Goal: Transaction & Acquisition: Purchase product/service

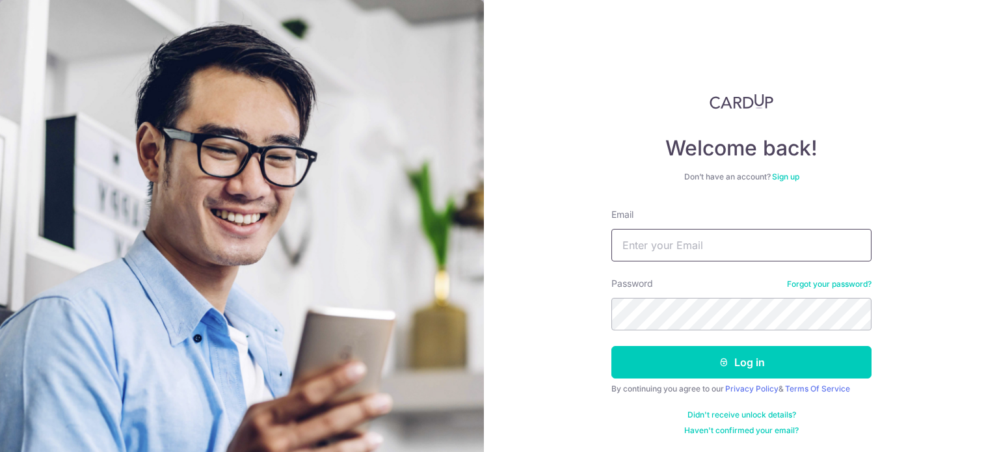
click at [696, 249] on input "Email" at bounding box center [742, 245] width 260 height 33
type input "[PERSON_NAME][EMAIL_ADDRESS][PERSON_NAME][DOMAIN_NAME]"
click at [612, 346] on button "Log in" at bounding box center [742, 362] width 260 height 33
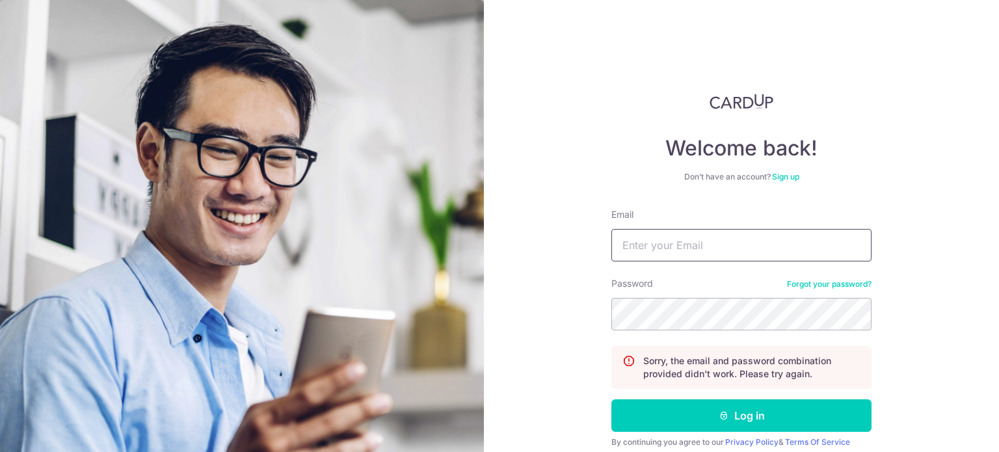
click at [701, 254] on input "Email" at bounding box center [742, 245] width 260 height 33
type input "[PERSON_NAME][EMAIL_ADDRESS][PERSON_NAME][DOMAIN_NAME]"
click at [612, 399] on button "Log in" at bounding box center [742, 415] width 260 height 33
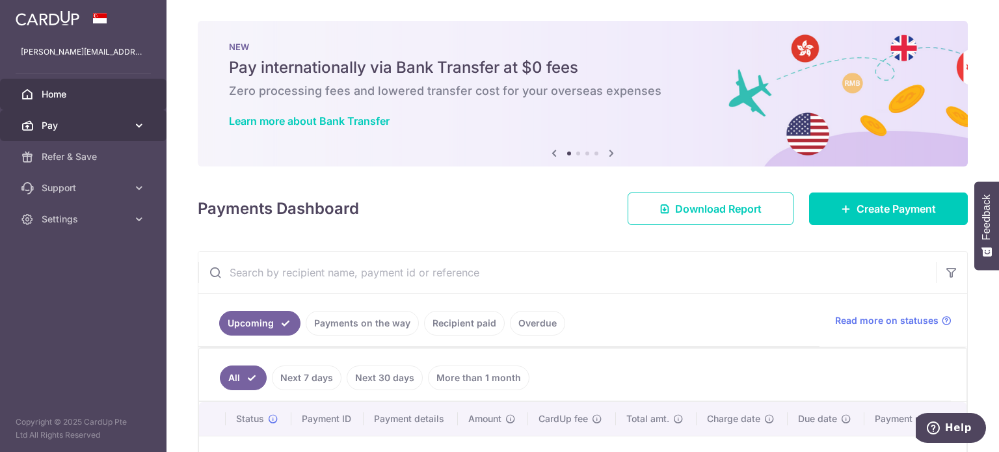
click at [138, 119] on body "lau.allison@gmail.com Home Pay Payments Recipients Cards Refer & Save Support F…" at bounding box center [499, 226] width 999 height 452
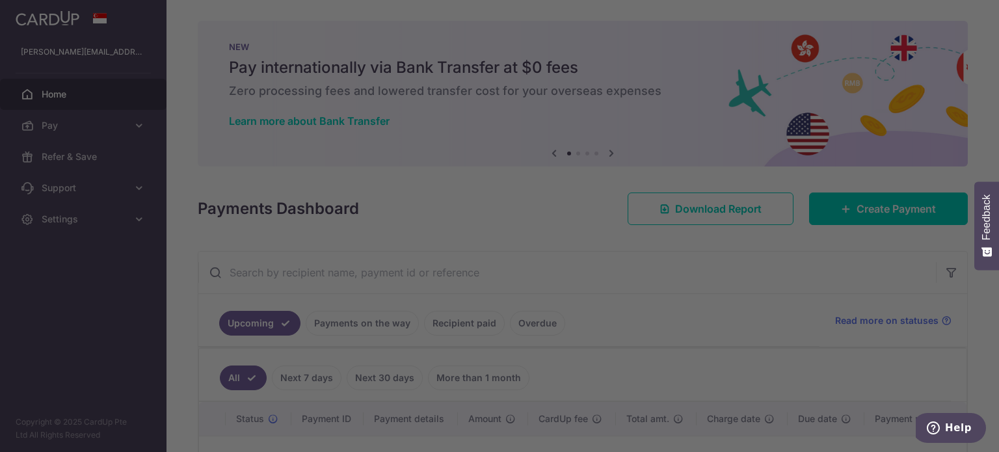
click at [751, 333] on div at bounding box center [504, 228] width 1009 height 457
click at [763, 340] on div at bounding box center [504, 228] width 1009 height 457
click at [832, 260] on div at bounding box center [504, 228] width 1009 height 457
click at [880, 202] on div at bounding box center [504, 228] width 1009 height 457
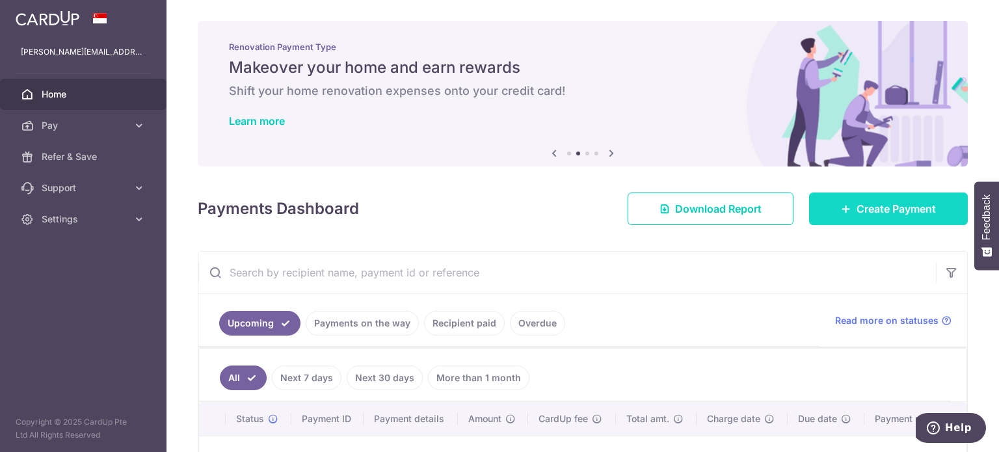
click at [872, 205] on span "Create Payment" at bounding box center [896, 209] width 79 height 16
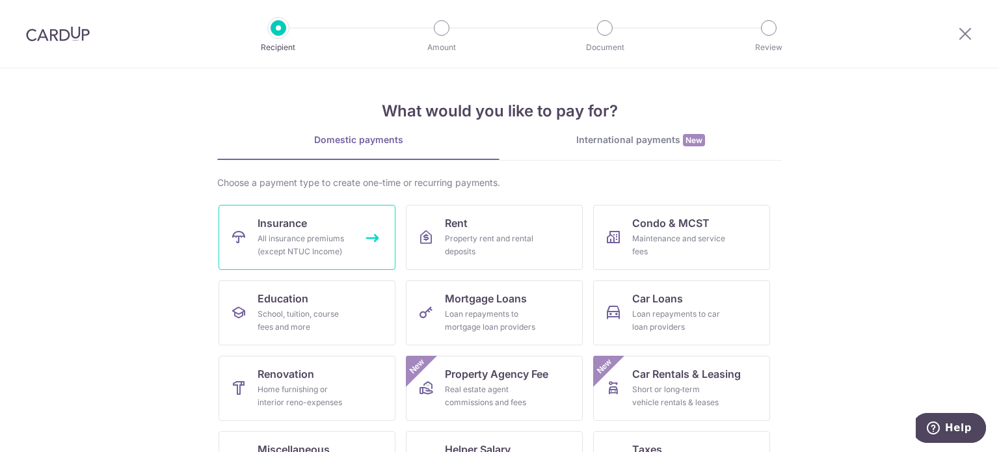
click at [268, 211] on link "Insurance All insurance premiums (except NTUC Income)" at bounding box center [307, 237] width 177 height 65
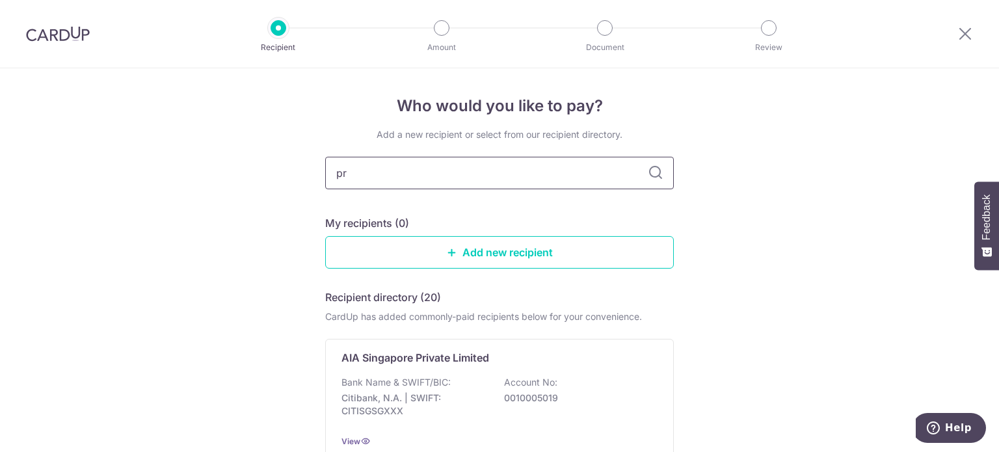
type input "pru"
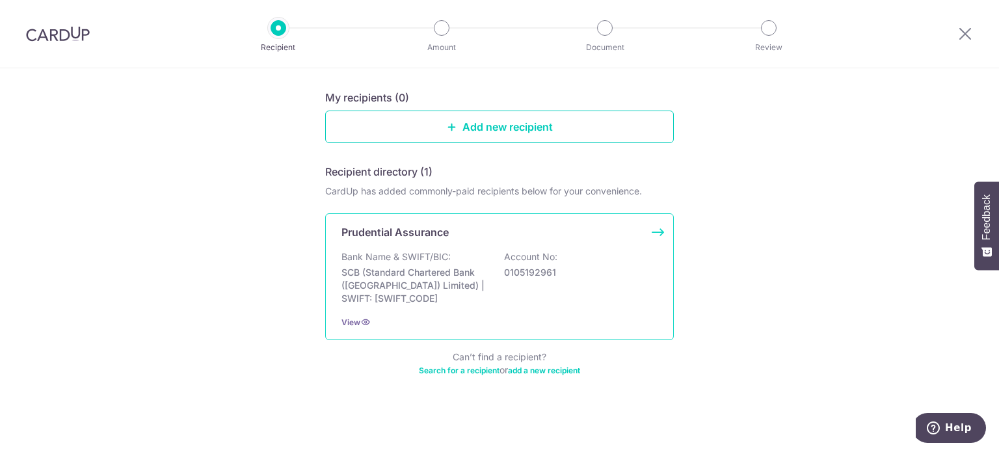
click at [438, 296] on p "SCB (Standard Chartered Bank (Singapore) Limited) | SWIFT: SCBLSG22XXX" at bounding box center [415, 285] width 146 height 39
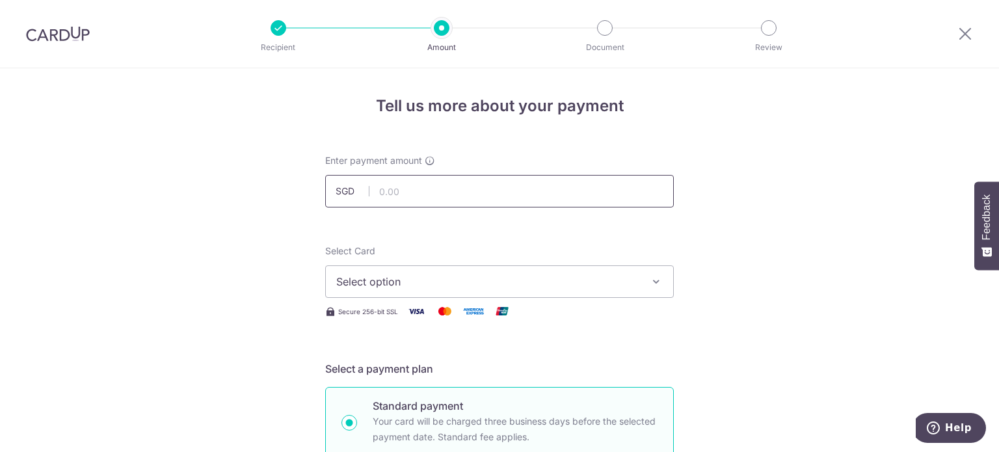
click at [408, 202] on input "text" at bounding box center [499, 191] width 349 height 33
type input "150.63"
click at [556, 280] on span "Select option" at bounding box center [487, 282] width 303 height 16
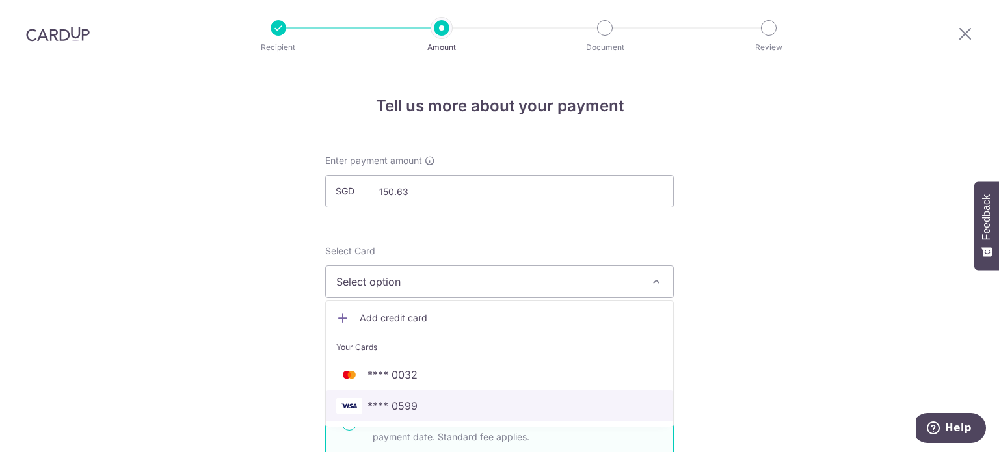
click at [450, 405] on span "**** 0599" at bounding box center [499, 406] width 327 height 16
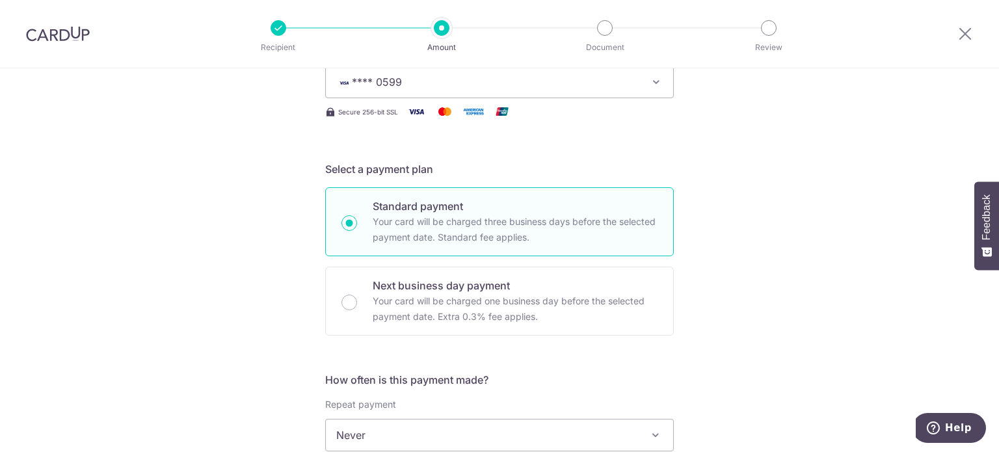
scroll to position [323, 0]
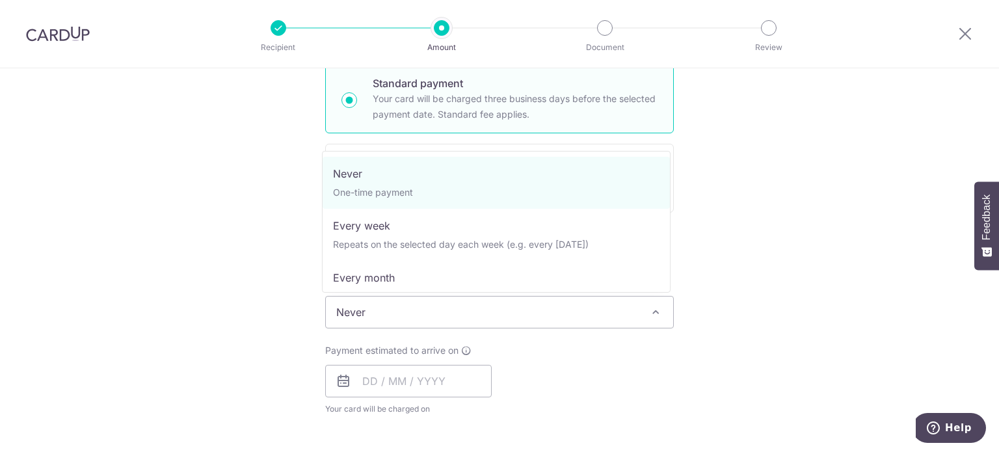
click at [556, 306] on span "Never" at bounding box center [499, 312] width 347 height 31
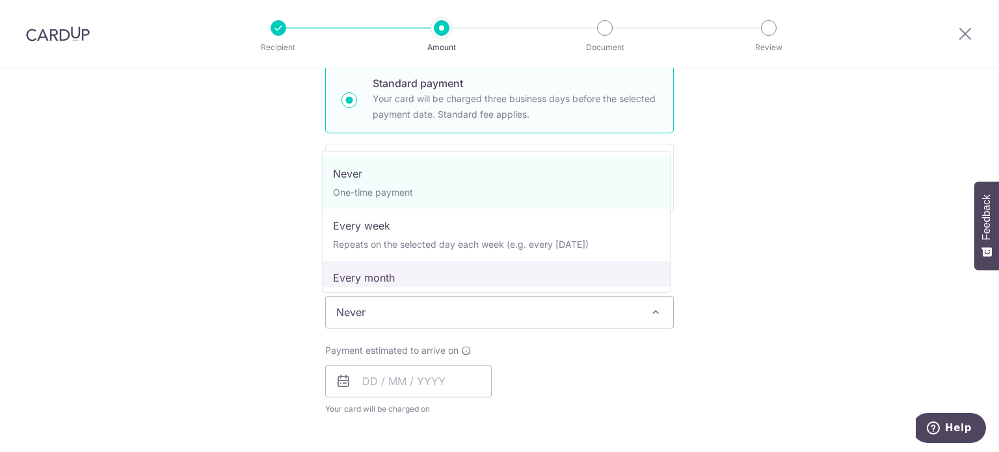
select select "3"
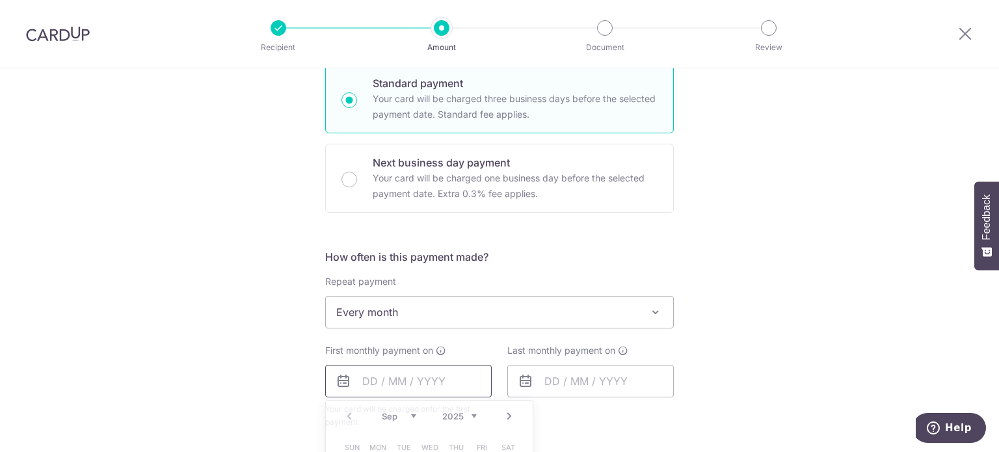
click at [435, 369] on input "text" at bounding box center [408, 381] width 167 height 33
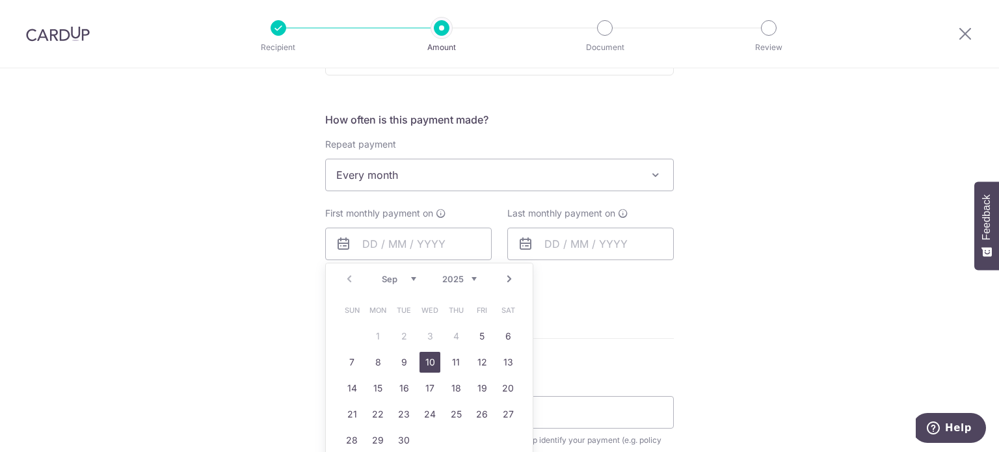
click at [427, 367] on link "10" at bounding box center [430, 362] width 21 height 21
type input "[DATE]"
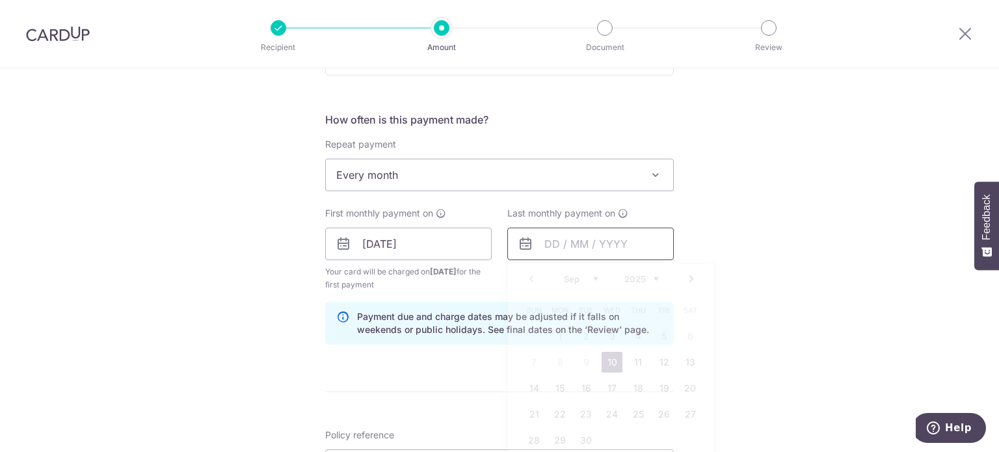
click at [565, 243] on input "text" at bounding box center [590, 244] width 167 height 33
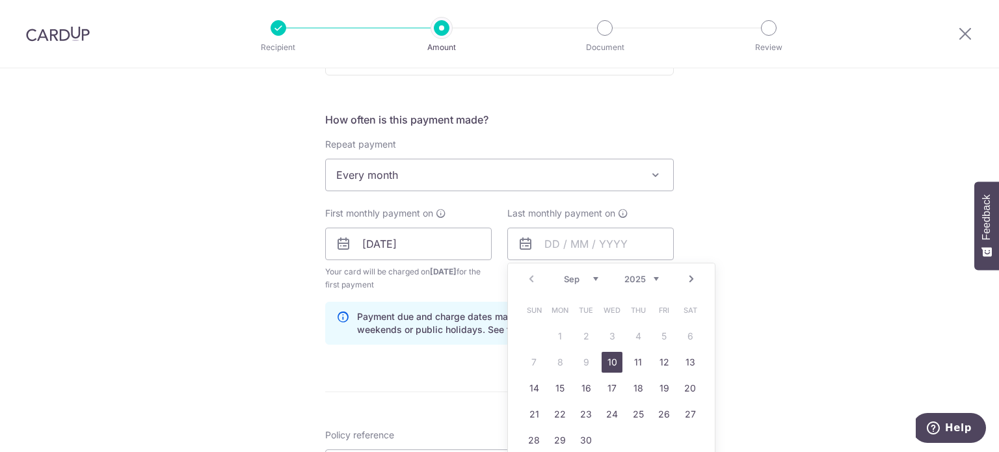
click at [592, 277] on select "Sep Oct Nov Dec" at bounding box center [581, 279] width 34 height 10
click at [657, 358] on link "10" at bounding box center [664, 362] width 21 height 21
type input "[DATE]"
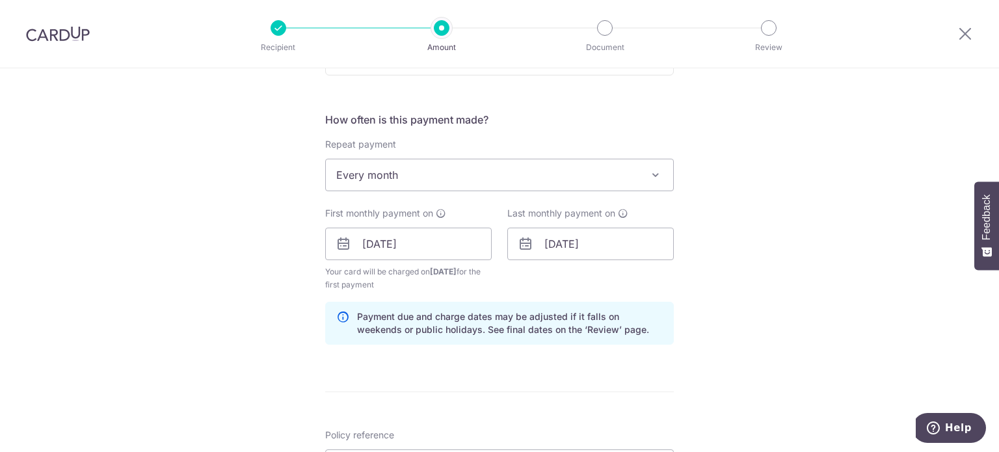
click at [752, 316] on div "Tell us more about your payment Enter payment amount SGD 150.63 150.63 Select C…" at bounding box center [499, 229] width 999 height 1243
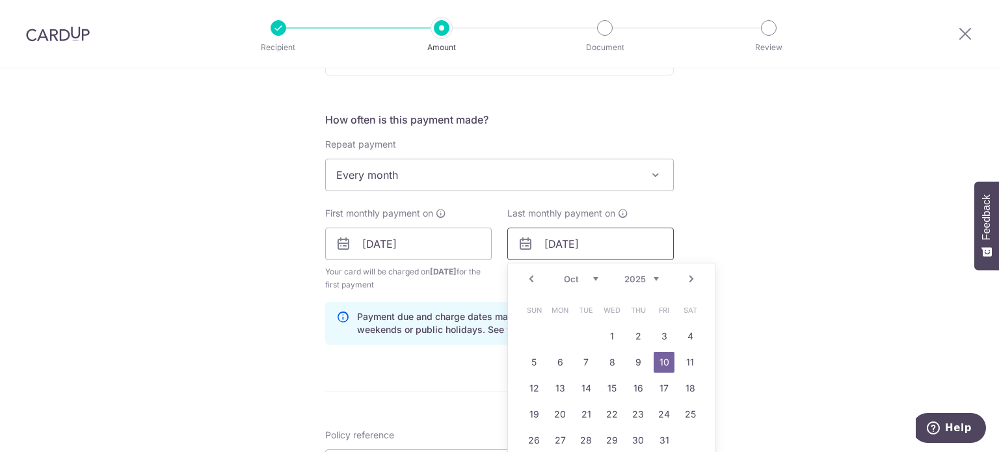
click at [549, 247] on input "[DATE]" at bounding box center [590, 244] width 167 height 33
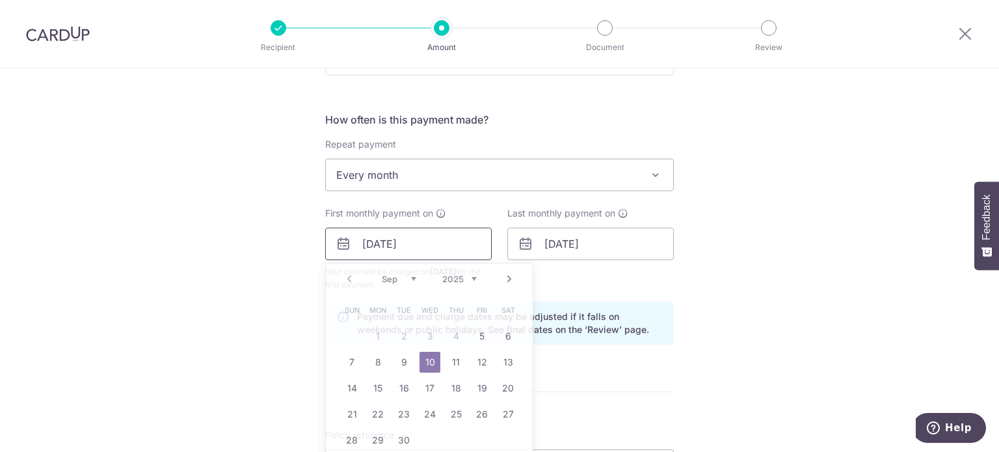
click at [409, 245] on input "[DATE]" at bounding box center [408, 244] width 167 height 33
click at [733, 348] on div "Tell us more about your payment Enter payment amount SGD 150.63 150.63 Select C…" at bounding box center [499, 229] width 999 height 1243
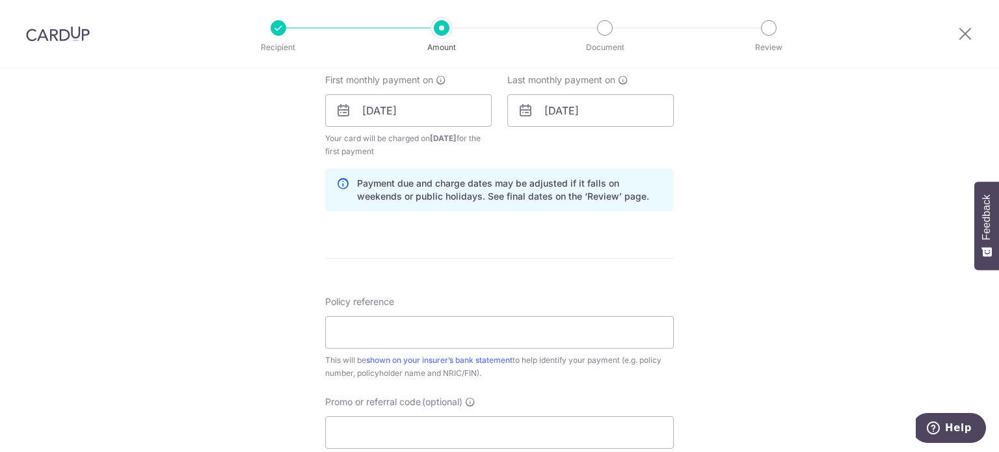
scroll to position [603, 0]
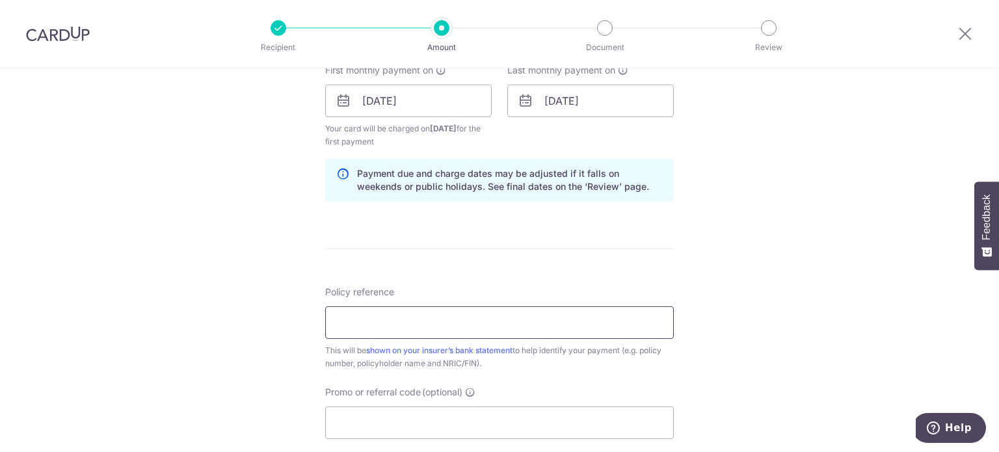
click at [562, 318] on input "Policy reference" at bounding box center [499, 322] width 349 height 33
paste input "50142297"
click at [351, 317] on input "50142297" at bounding box center [499, 322] width 349 height 33
type input "50142297"
click at [416, 418] on input "Promo or referral code (optional)" at bounding box center [499, 423] width 349 height 33
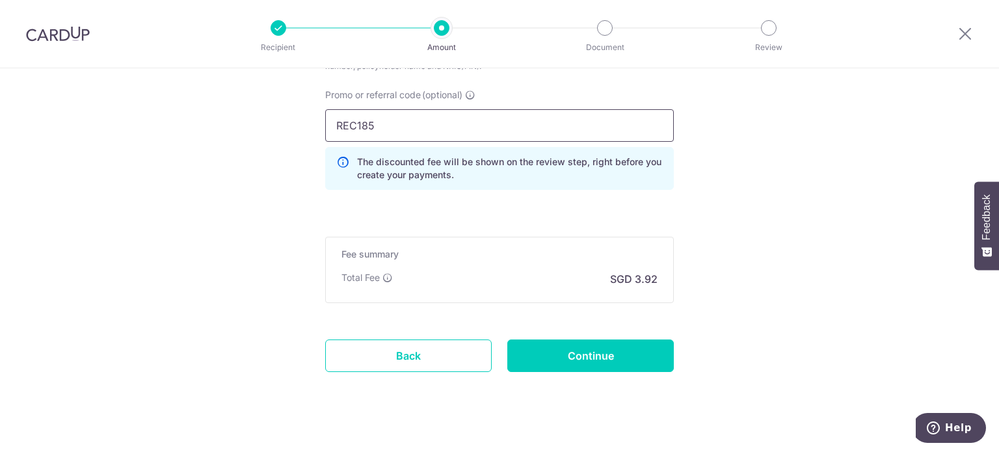
scroll to position [900, 0]
type input "REC185"
click at [573, 355] on input "Continue" at bounding box center [590, 356] width 167 height 33
type input "Create Schedule"
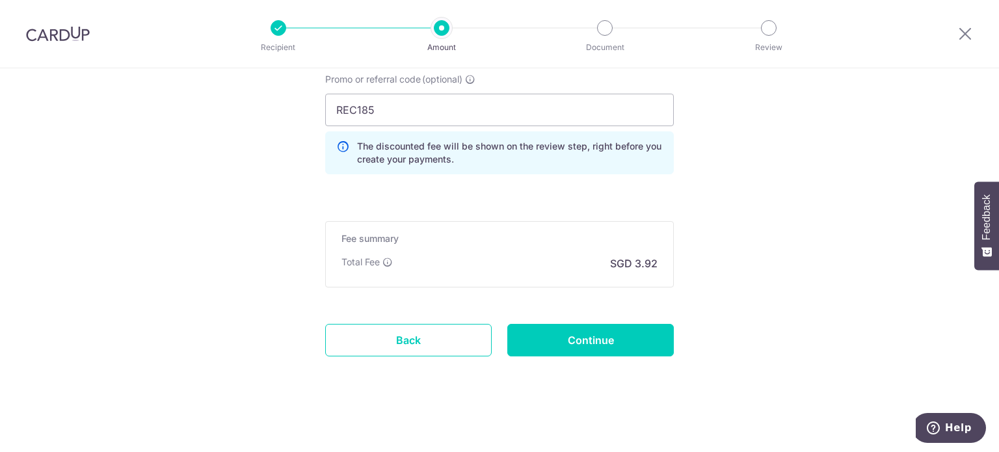
scroll to position [849, 0]
click at [419, 340] on link "Back" at bounding box center [408, 341] width 167 height 33
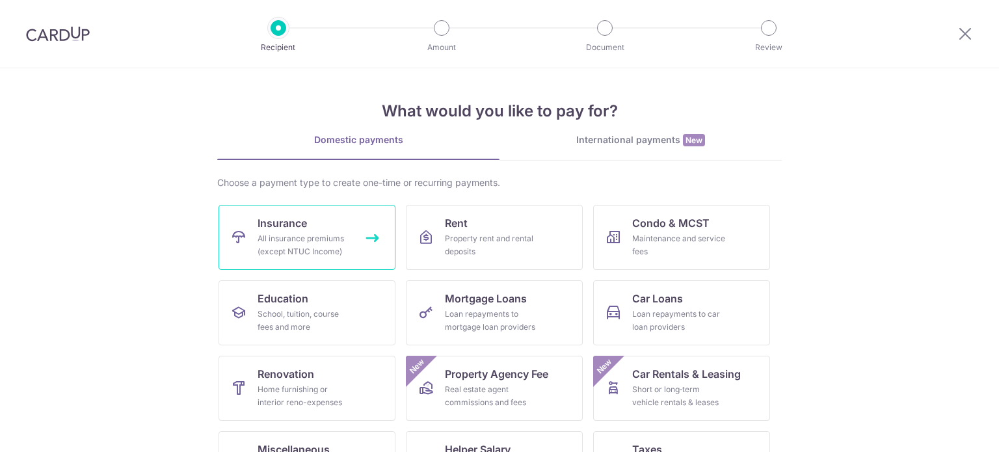
click at [306, 236] on div "All insurance premiums (except NTUC Income)" at bounding box center [305, 245] width 94 height 26
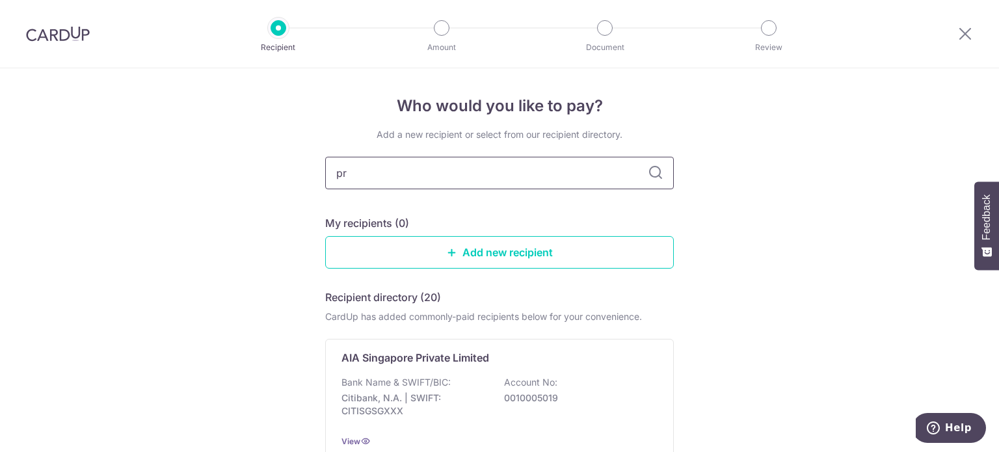
type input "pru"
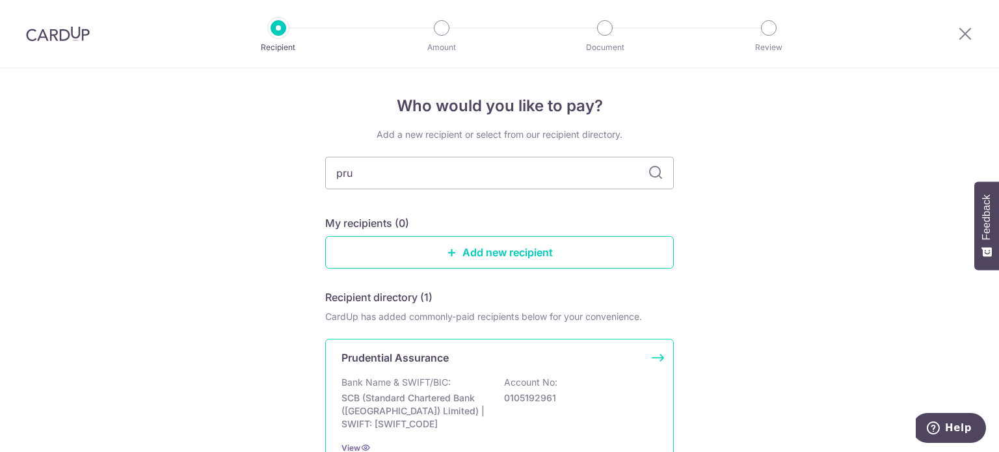
click at [437, 392] on p "SCB (Standard Chartered Bank ([GEOGRAPHIC_DATA]) Limited) | SWIFT: [SWIFT_CODE]" at bounding box center [415, 411] width 146 height 39
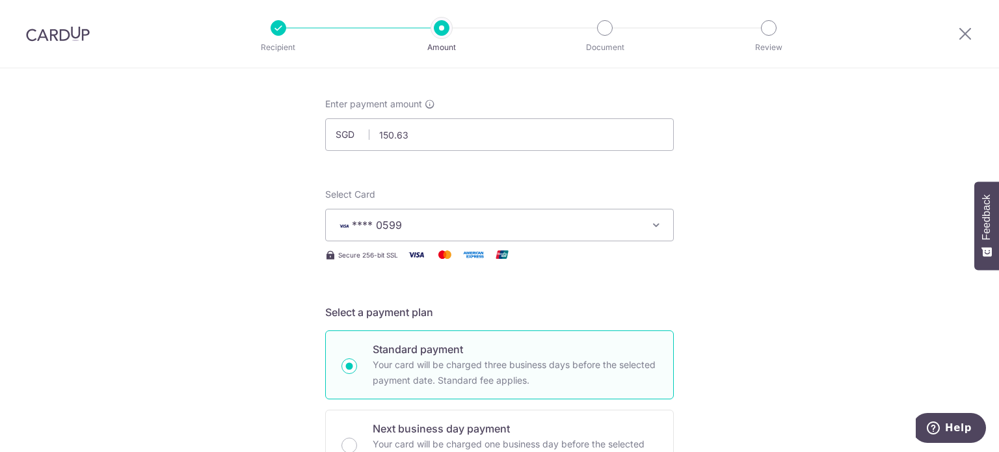
scroll to position [57, 0]
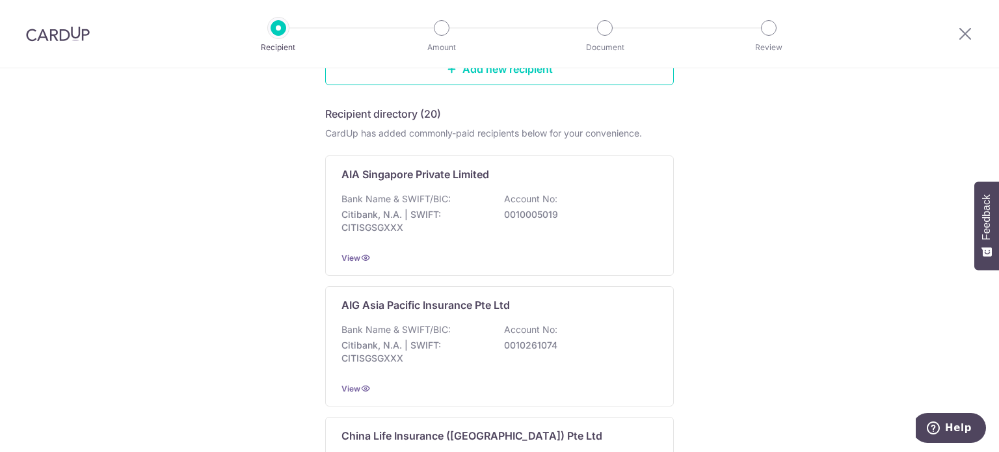
scroll to position [92, 0]
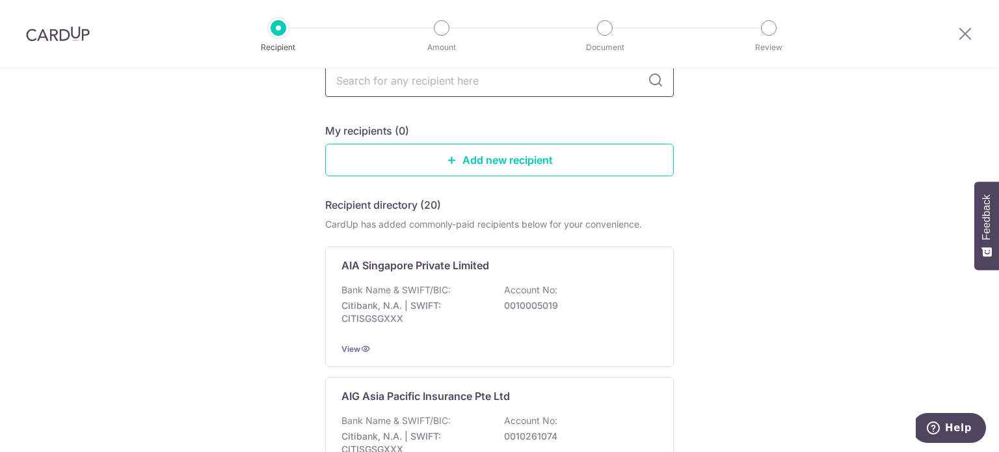
click at [420, 89] on input "text" at bounding box center [499, 80] width 349 height 33
type input "pru"
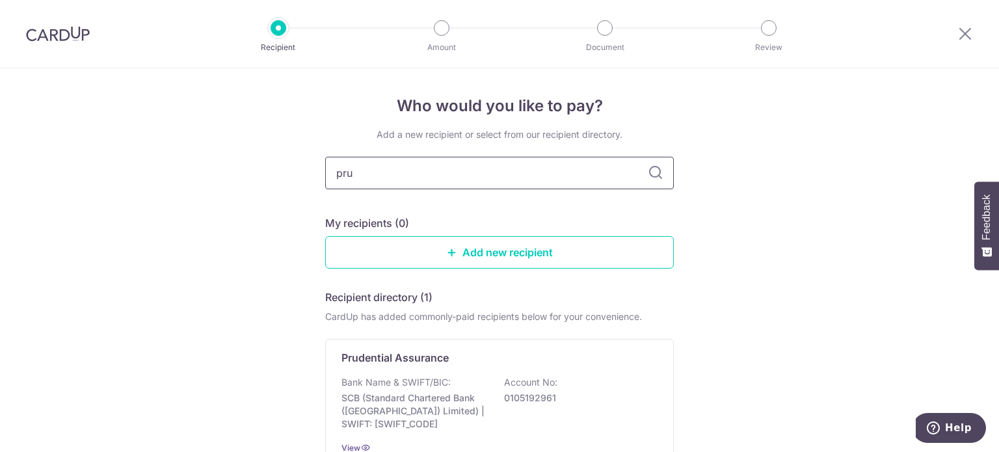
scroll to position [126, 0]
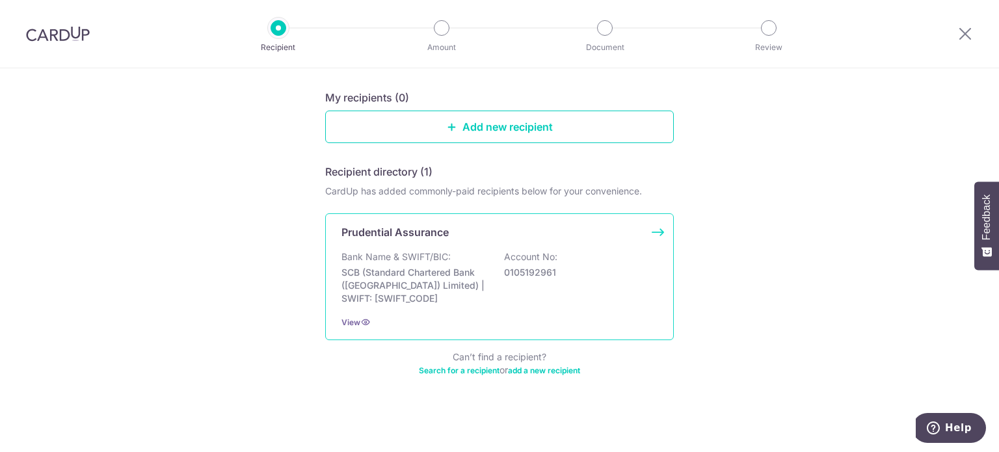
click at [397, 301] on p "SCB (Standard Chartered Bank (Singapore) Limited) | SWIFT: SCBLSG22XXX" at bounding box center [415, 285] width 146 height 39
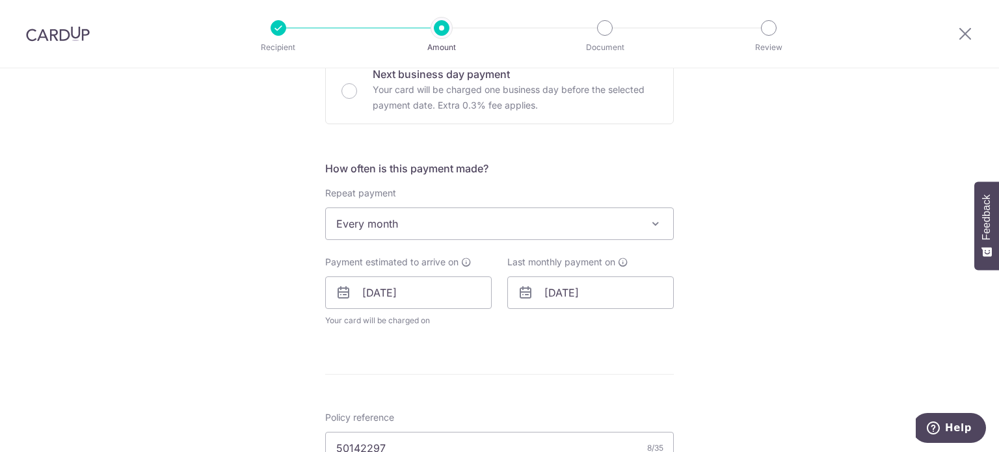
scroll to position [597, 0]
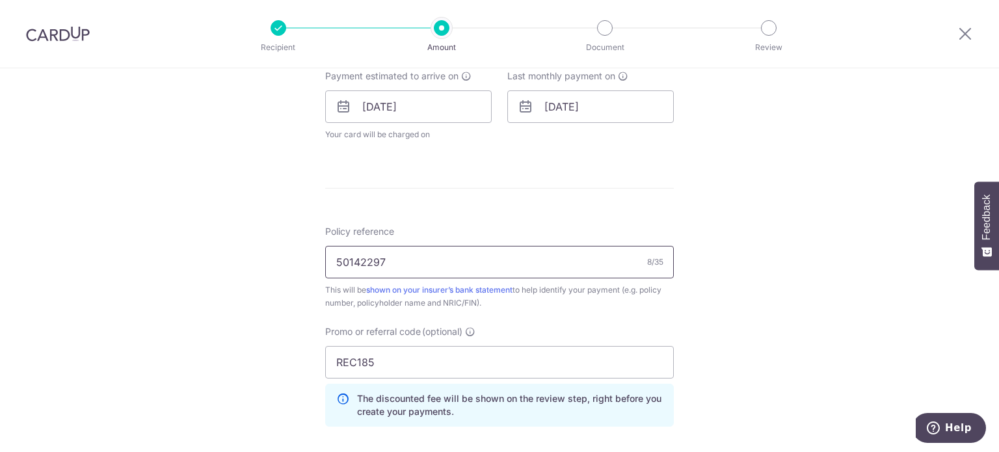
click at [460, 255] on input "50142297" at bounding box center [499, 262] width 349 height 33
type input "50142297 90253290"
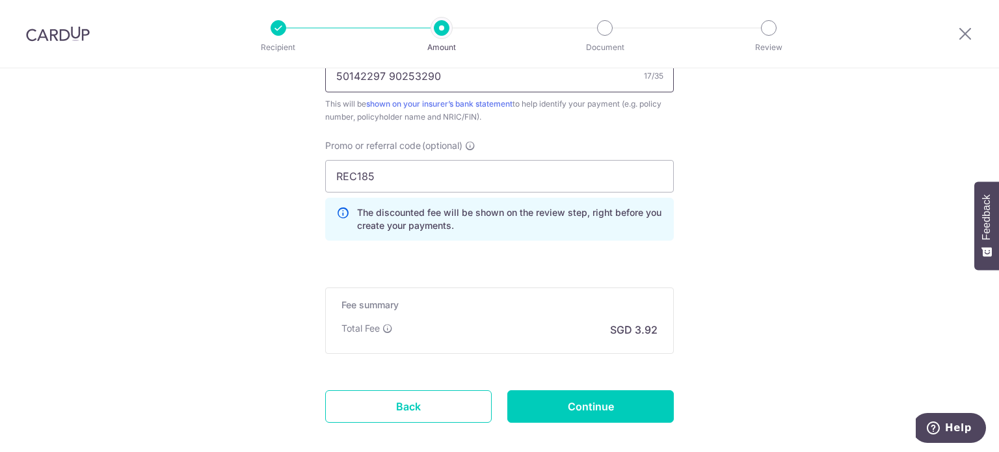
scroll to position [794, 0]
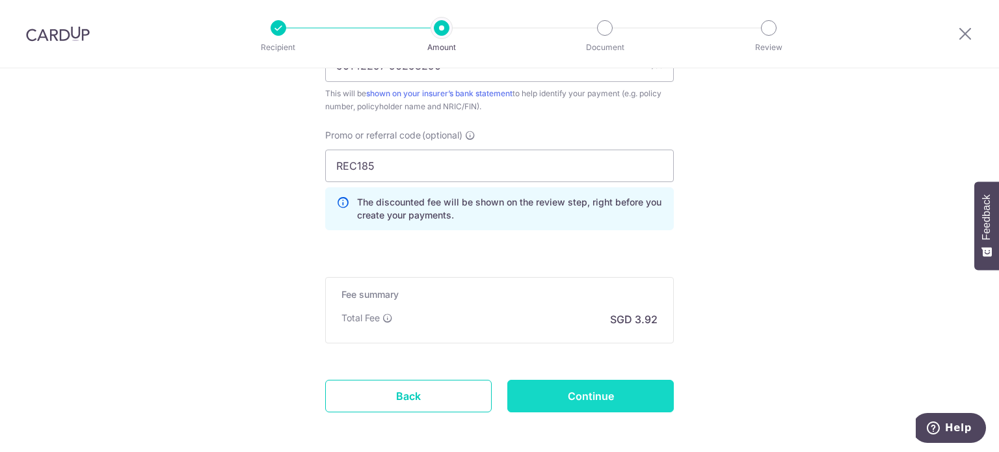
click at [589, 403] on input "Continue" at bounding box center [590, 396] width 167 height 33
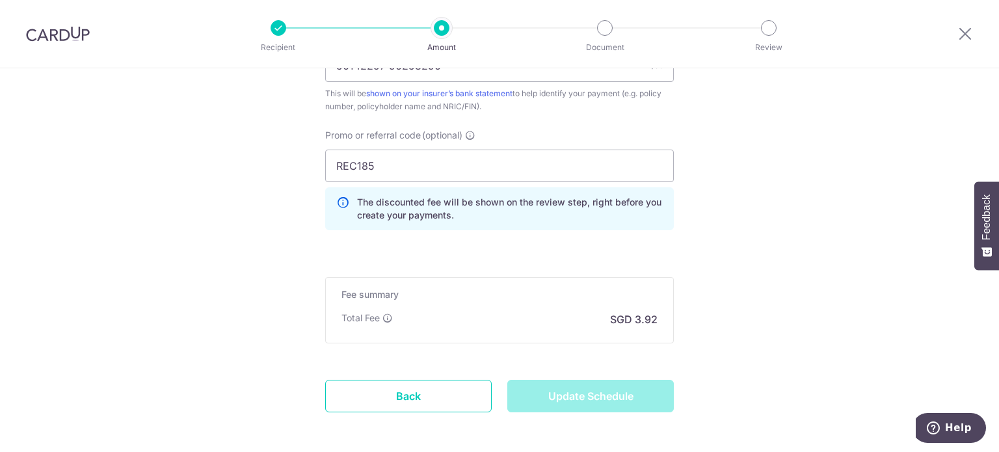
type input "Update Schedule"
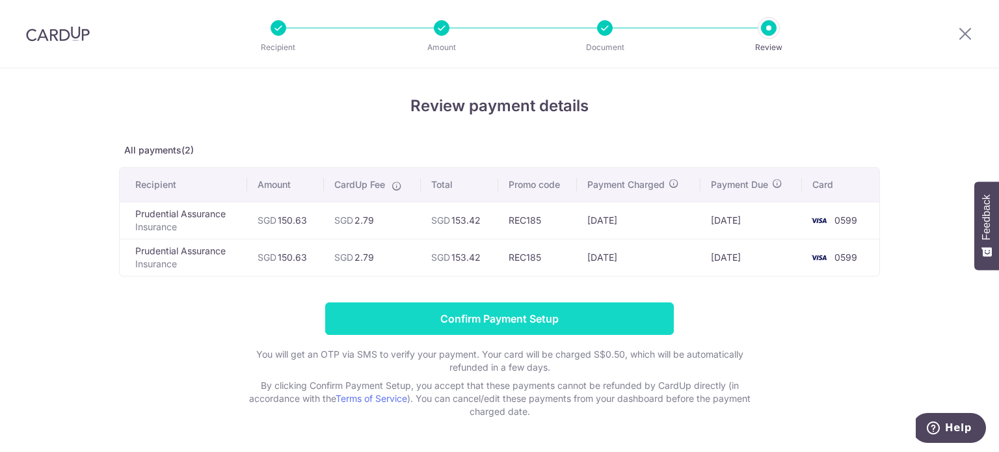
click at [567, 324] on input "Confirm Payment Setup" at bounding box center [499, 319] width 349 height 33
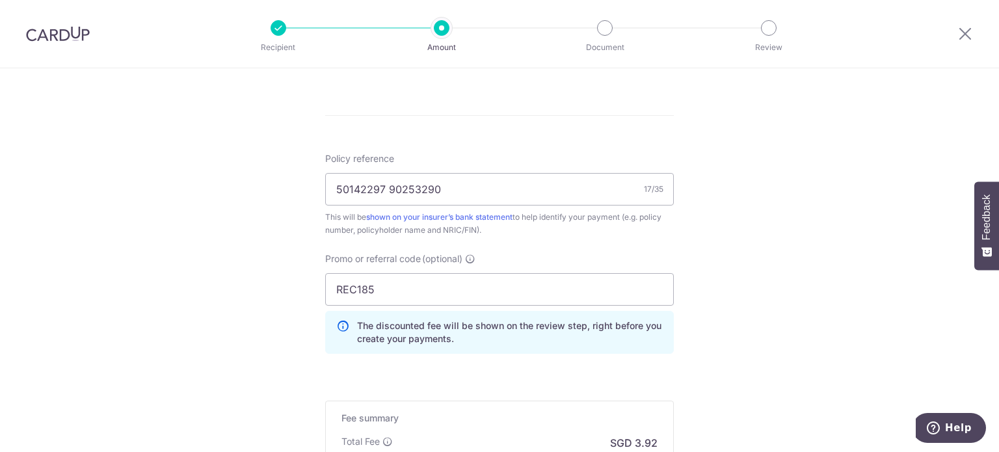
scroll to position [903, 0]
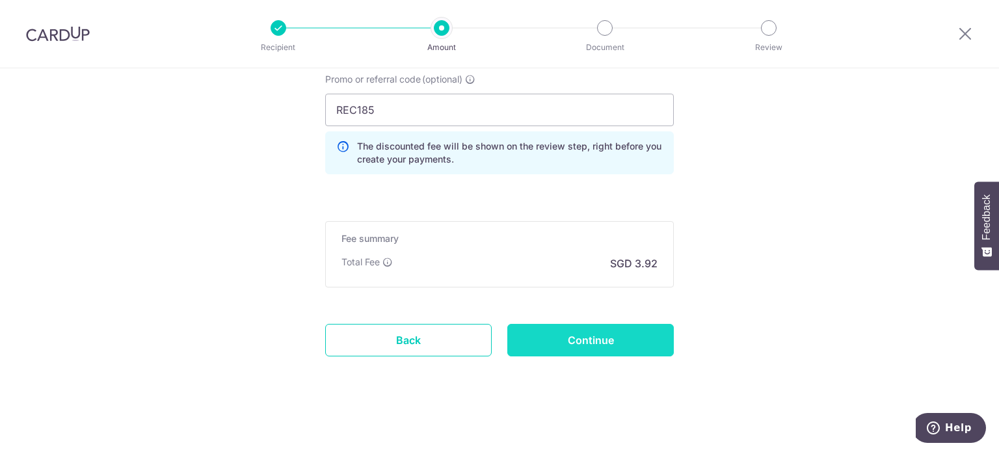
click at [611, 347] on input "Continue" at bounding box center [590, 340] width 167 height 33
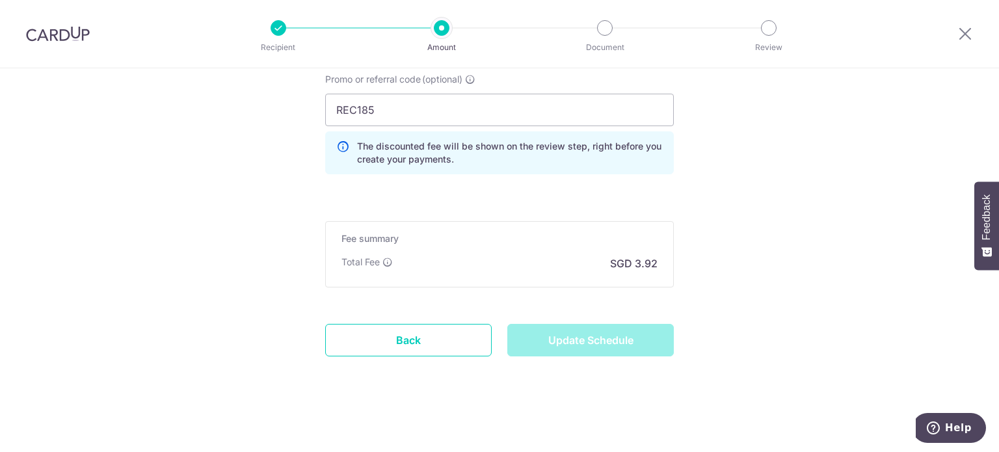
type input "Update Schedule"
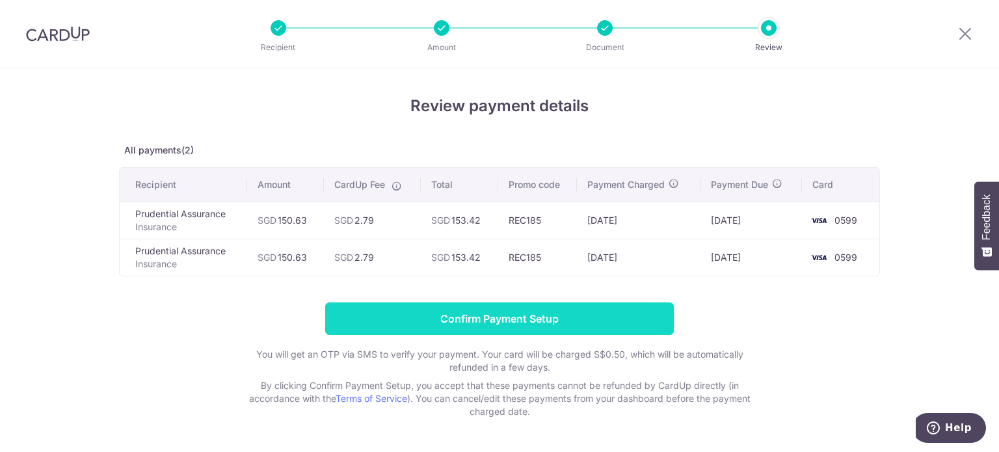
click at [545, 312] on input "Confirm Payment Setup" at bounding box center [499, 319] width 349 height 33
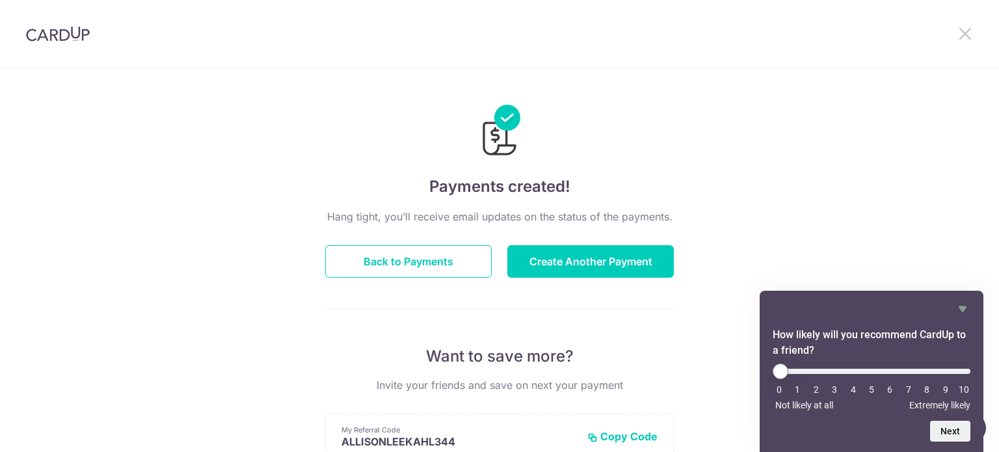
click at [963, 37] on icon at bounding box center [966, 33] width 16 height 16
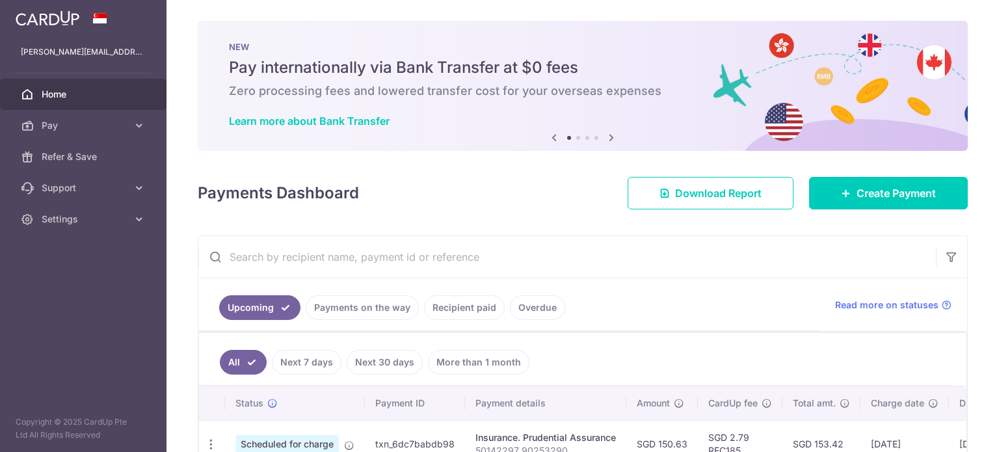
scroll to position [131, 0]
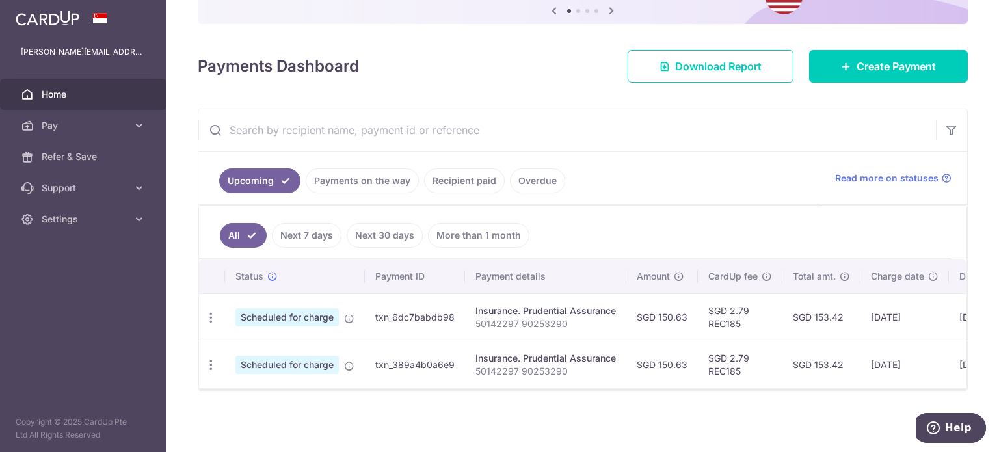
click at [505, 234] on link "More than 1 month" at bounding box center [478, 235] width 101 height 25
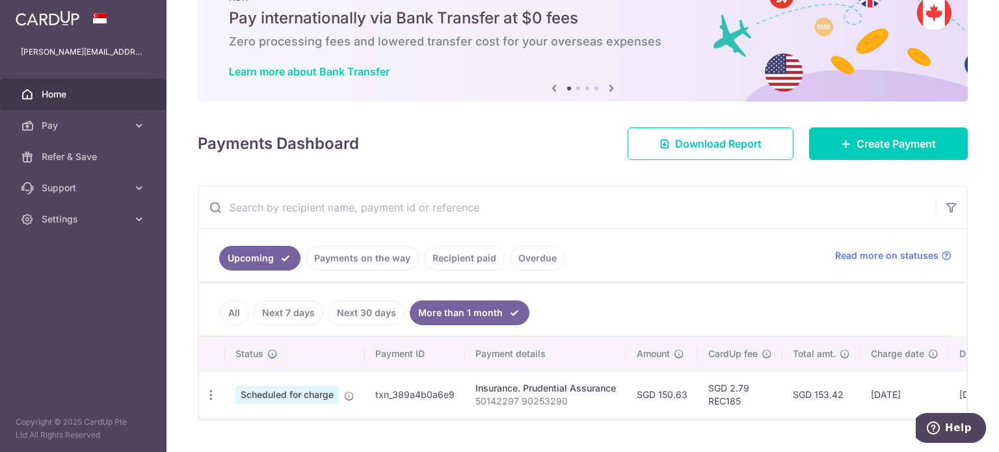
scroll to position [83, 0]
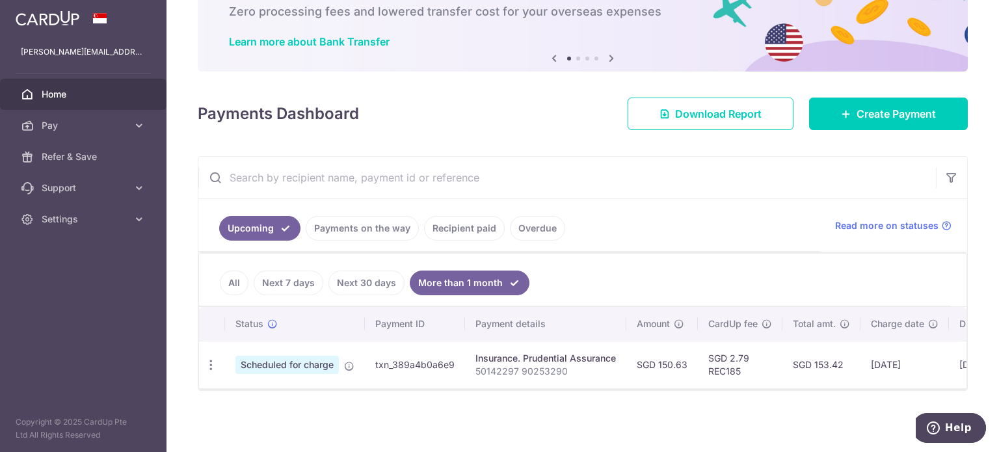
click at [237, 271] on link "All" at bounding box center [234, 283] width 29 height 25
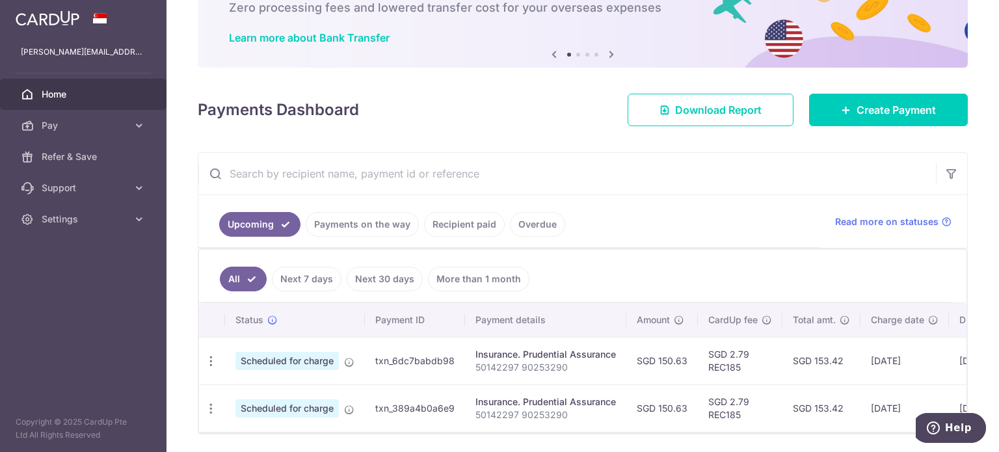
click at [465, 231] on link "Recipient paid" at bounding box center [464, 224] width 81 height 25
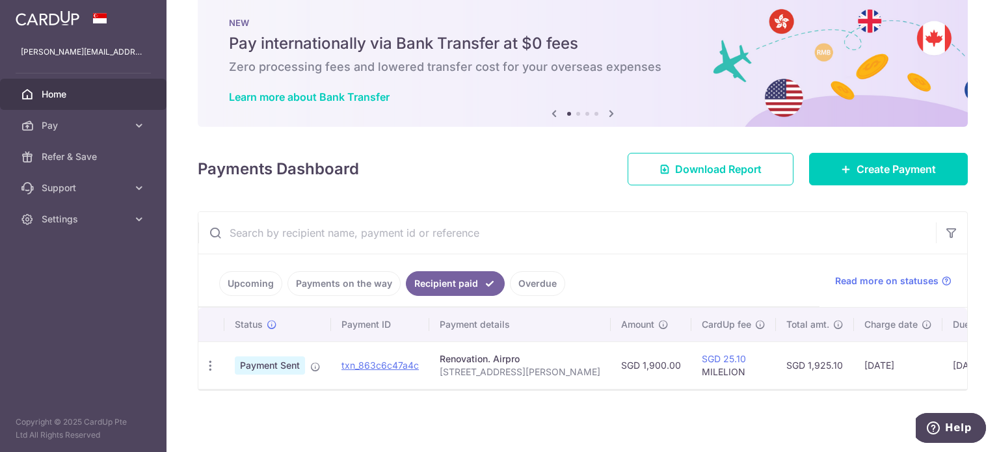
scroll to position [29, 0]
click at [260, 272] on link "Upcoming" at bounding box center [250, 283] width 63 height 25
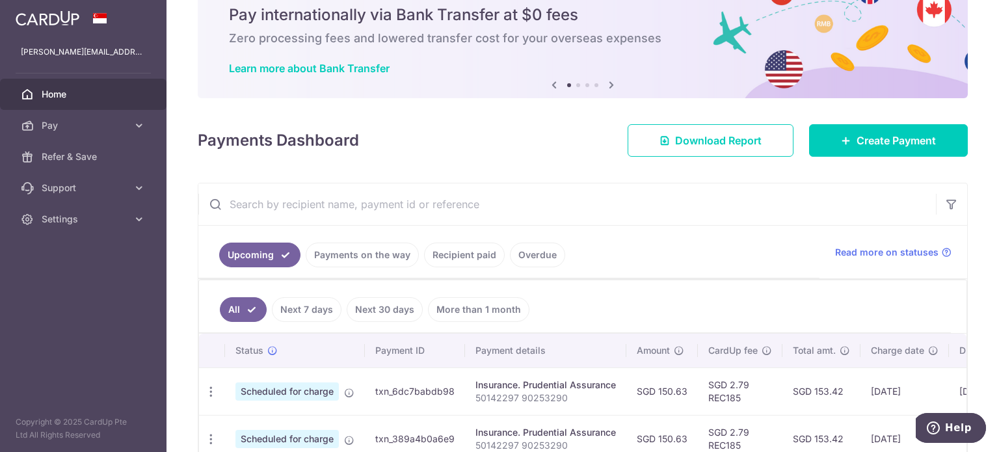
scroll to position [83, 0]
